Goal: Check status

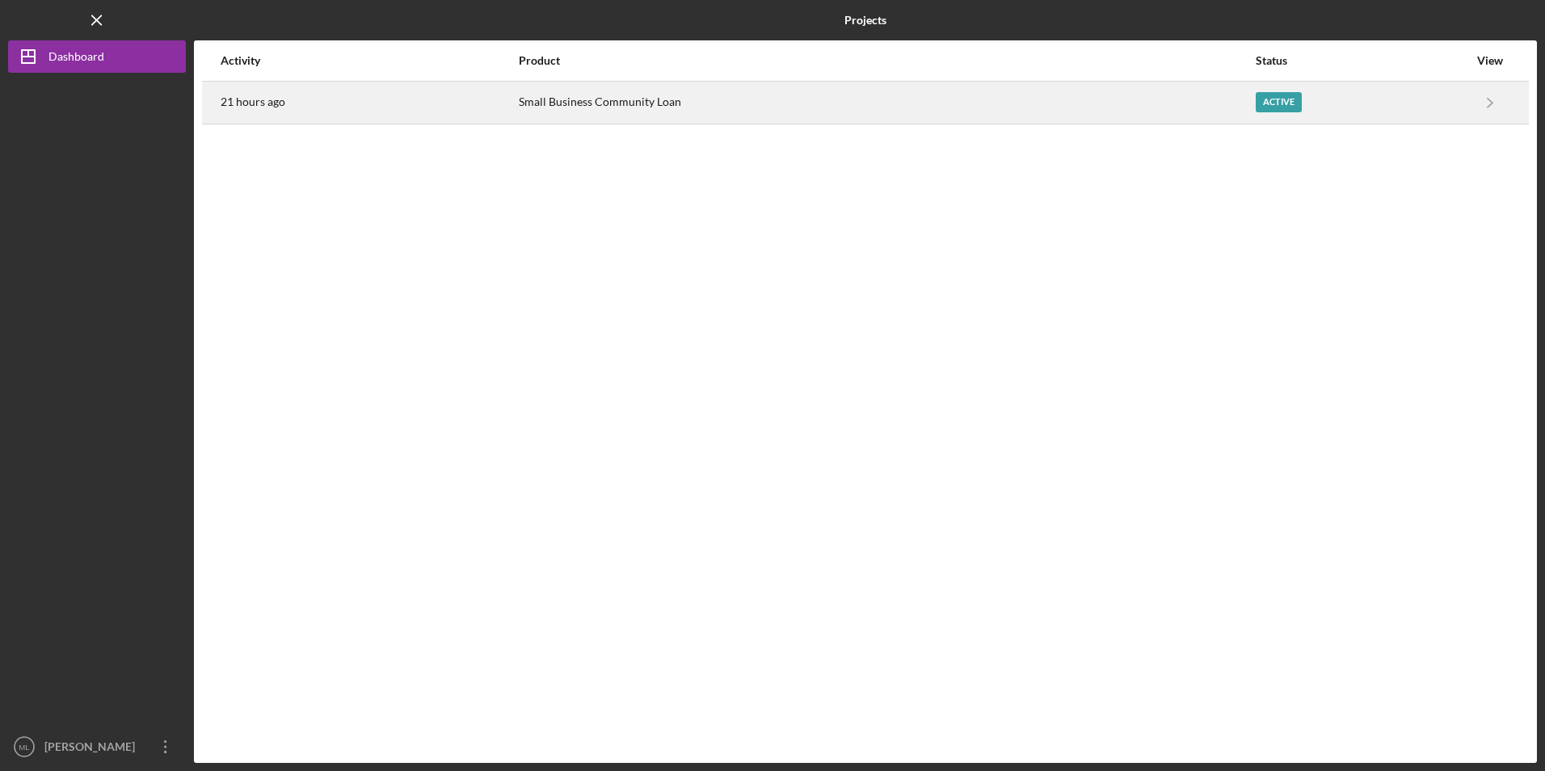
click at [396, 103] on div "21 hours ago" at bounding box center [369, 102] width 297 height 40
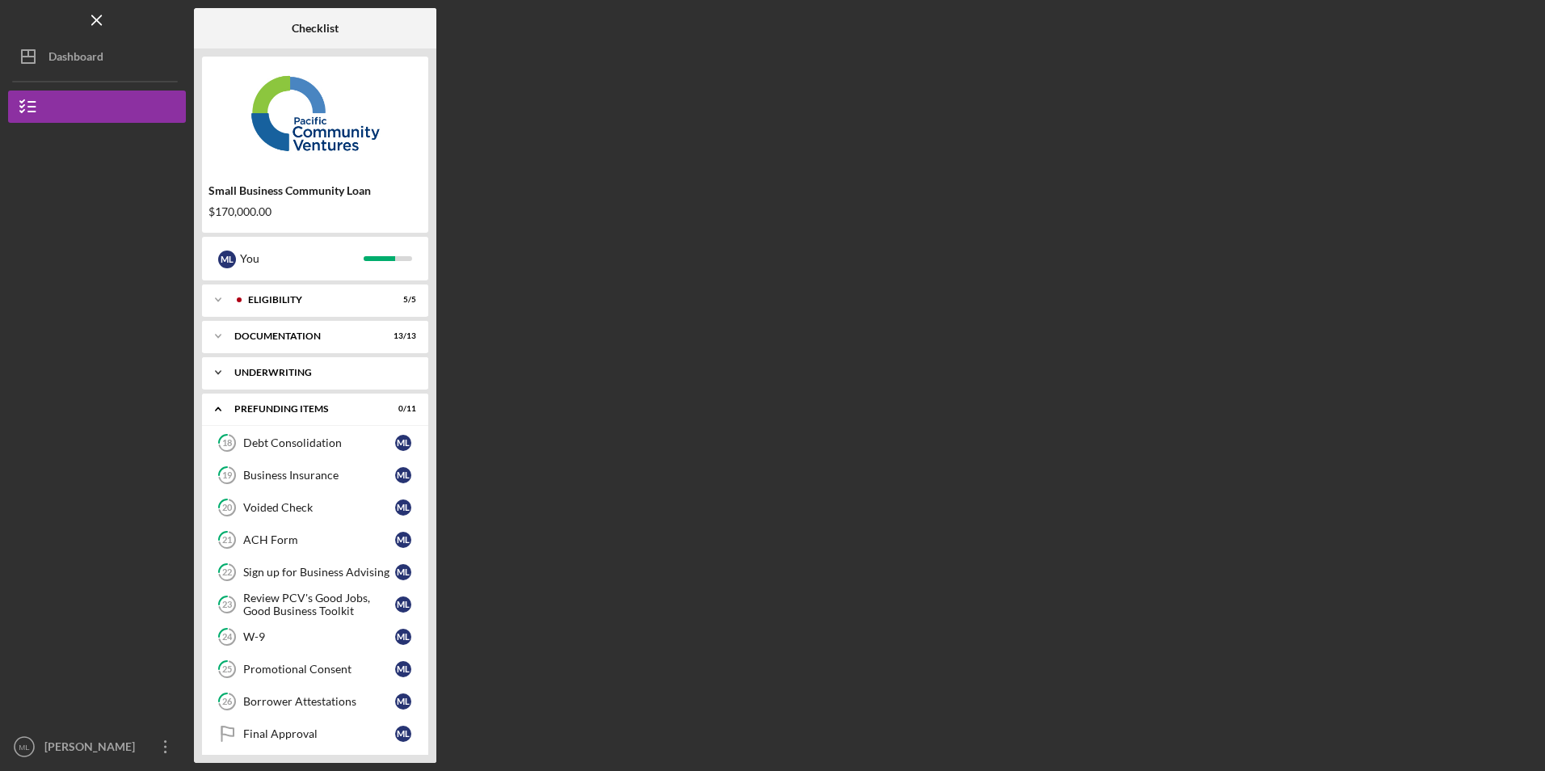
click at [310, 380] on div "Icon/Expander Underwriting 2 / 2" at bounding box center [315, 372] width 226 height 32
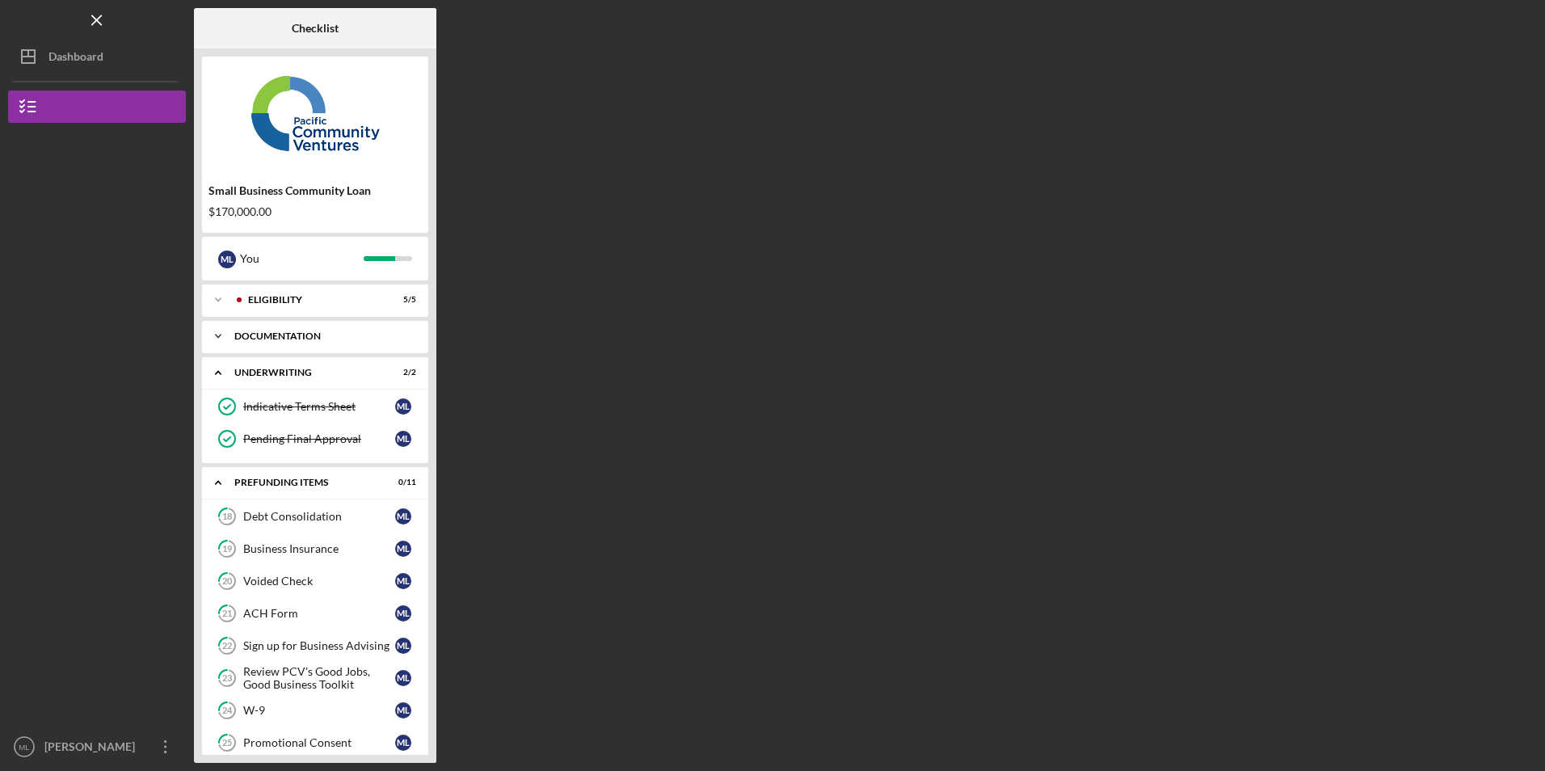
click at [318, 341] on div "Icon/Expander Documentation 13 / 13" at bounding box center [315, 336] width 226 height 32
